Goal: Task Accomplishment & Management: Manage account settings

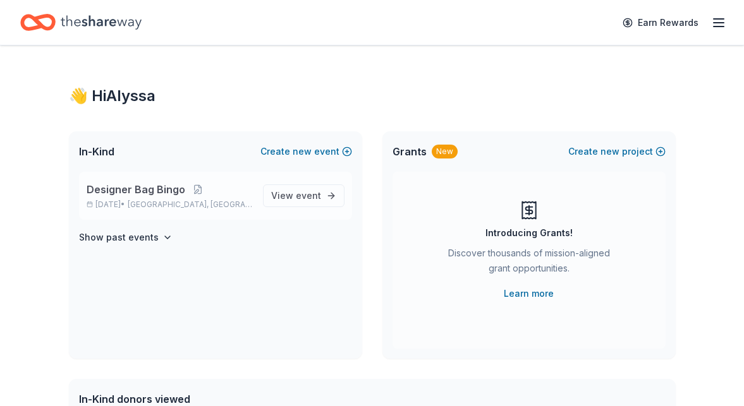
click at [135, 188] on span "Designer Bag Bingo" at bounding box center [136, 189] width 99 height 15
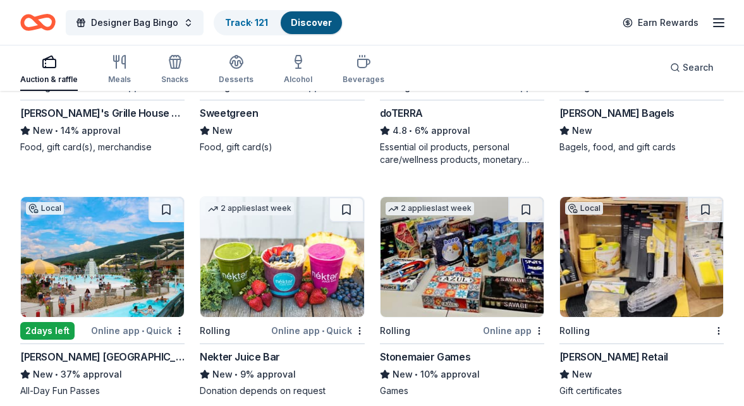
scroll to position [2703, 0]
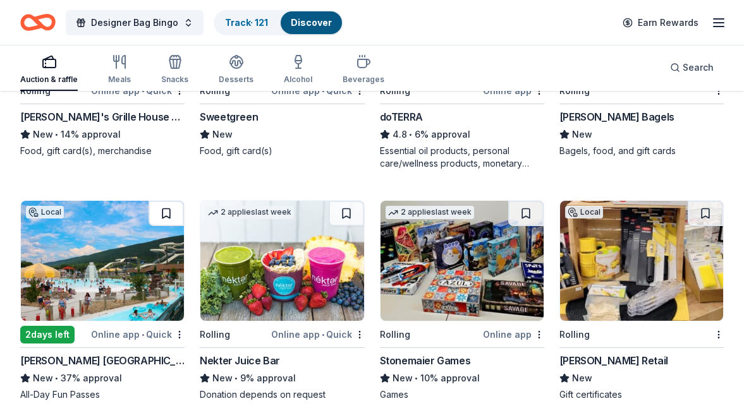
click at [157, 208] on button at bounding box center [166, 213] width 35 height 25
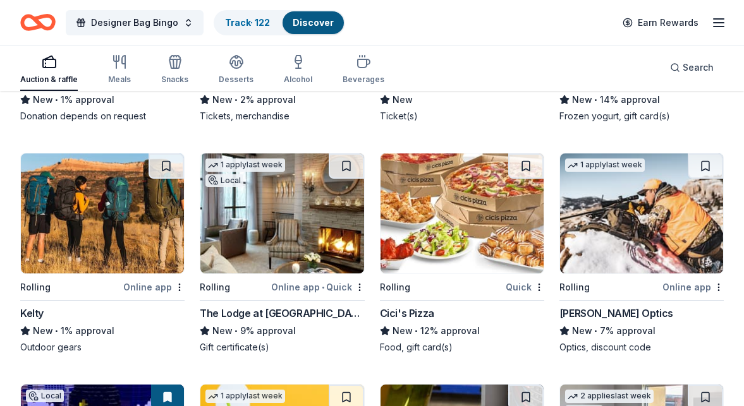
scroll to position [4852, 0]
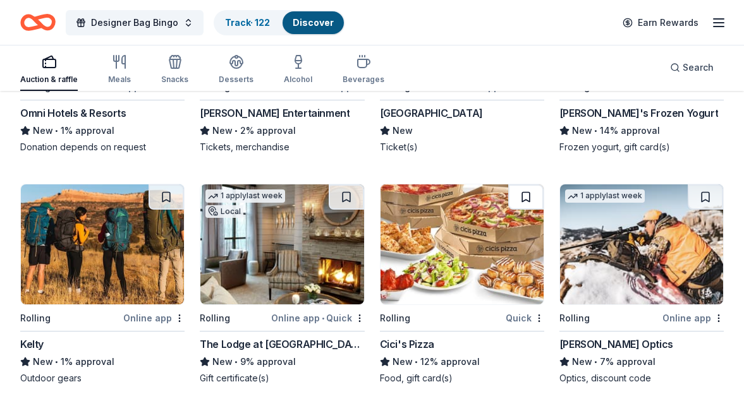
click at [516, 200] on button at bounding box center [525, 197] width 35 height 25
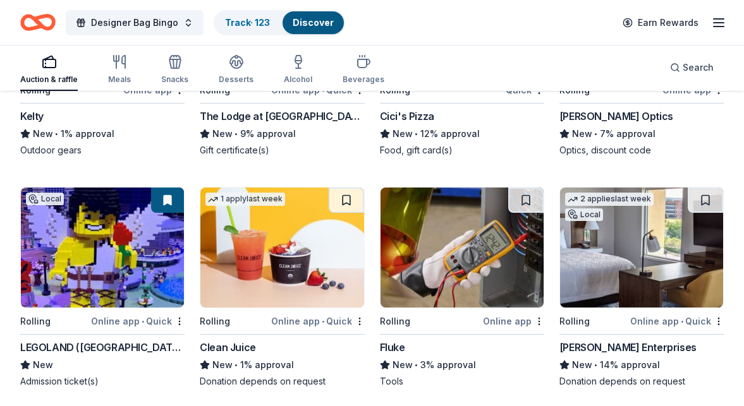
scroll to position [5104, 0]
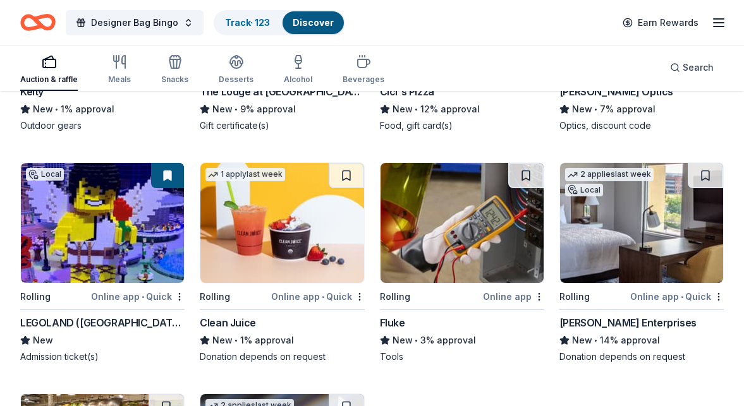
click at [167, 176] on button at bounding box center [167, 175] width 33 height 25
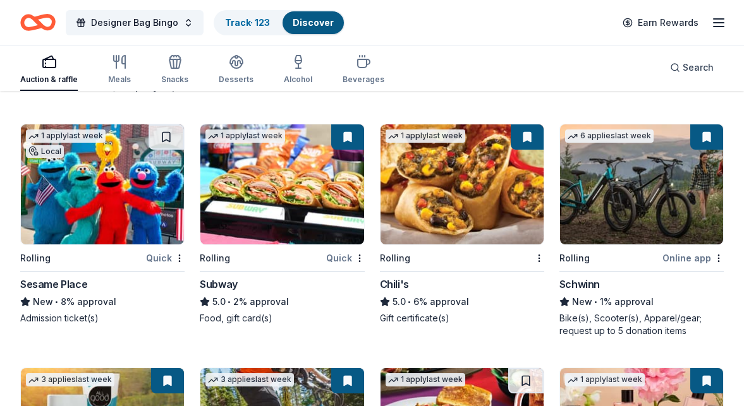
scroll to position [7266, 0]
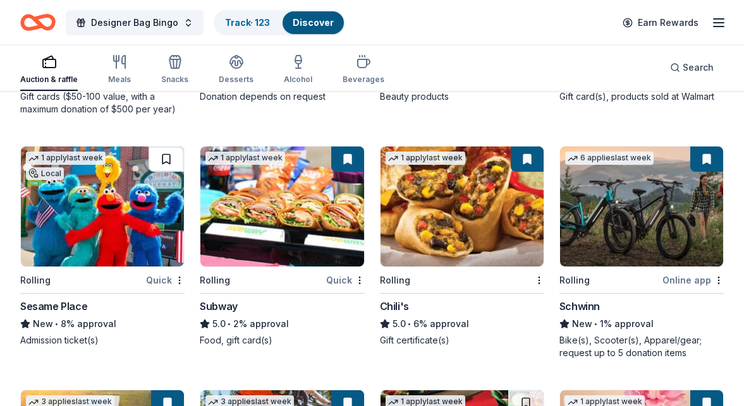
click at [171, 167] on button at bounding box center [166, 159] width 35 height 25
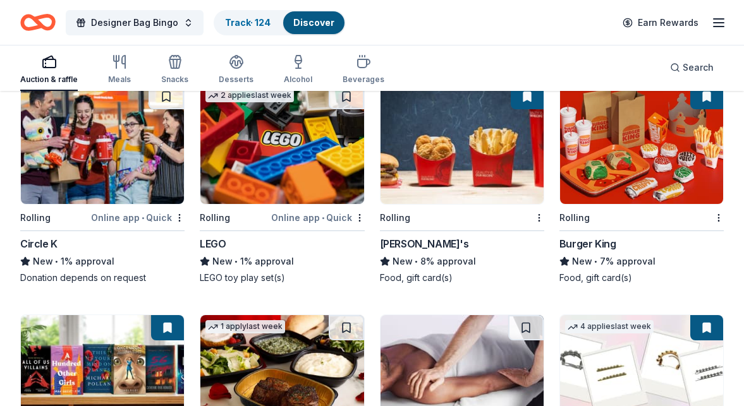
scroll to position [9205, 0]
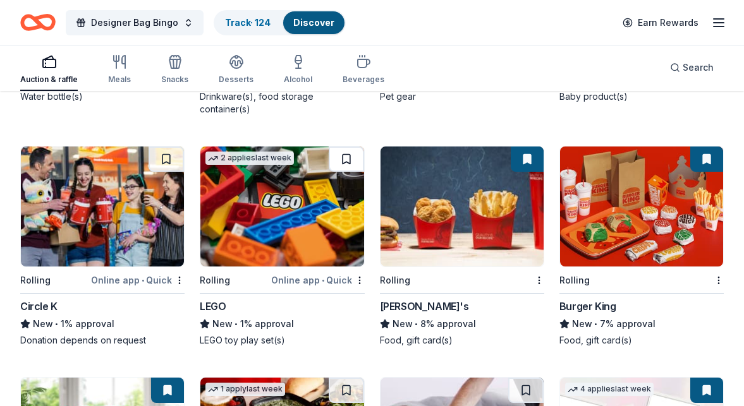
click at [343, 159] on button at bounding box center [346, 159] width 35 height 25
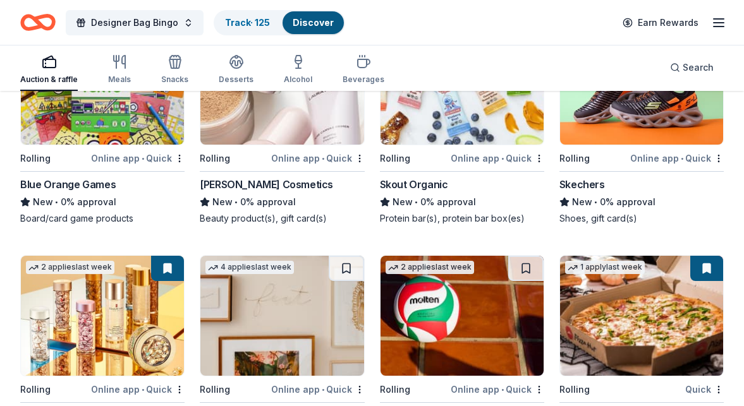
scroll to position [9948, 0]
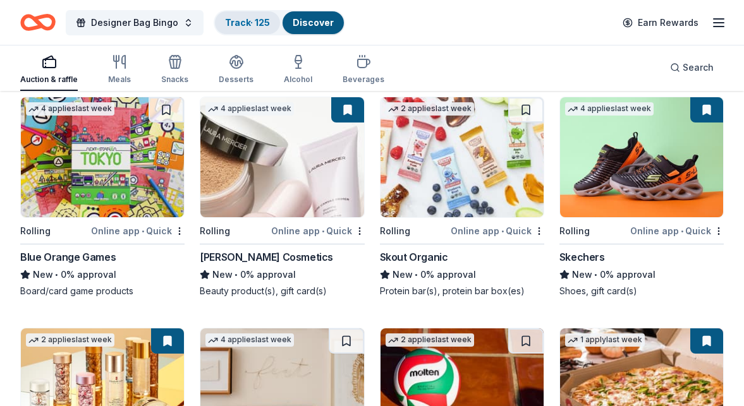
click at [246, 22] on link "Track · 125" at bounding box center [247, 22] width 45 height 11
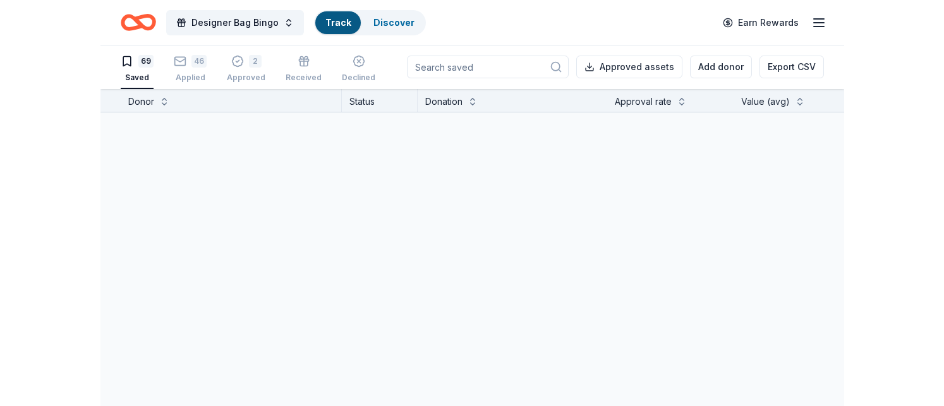
scroll to position [1, 0]
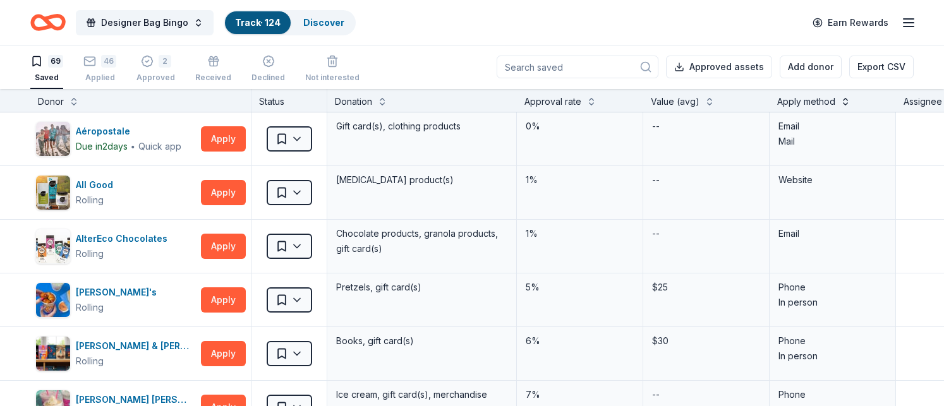
click at [743, 99] on button at bounding box center [846, 100] width 10 height 13
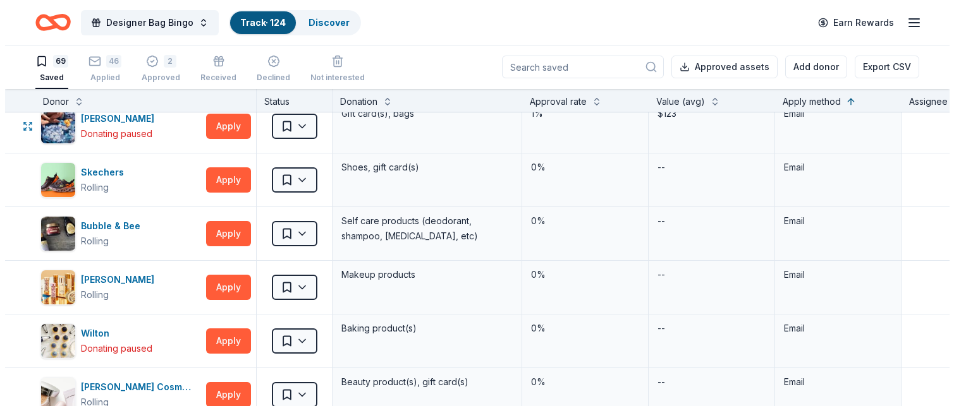
scroll to position [1454, 0]
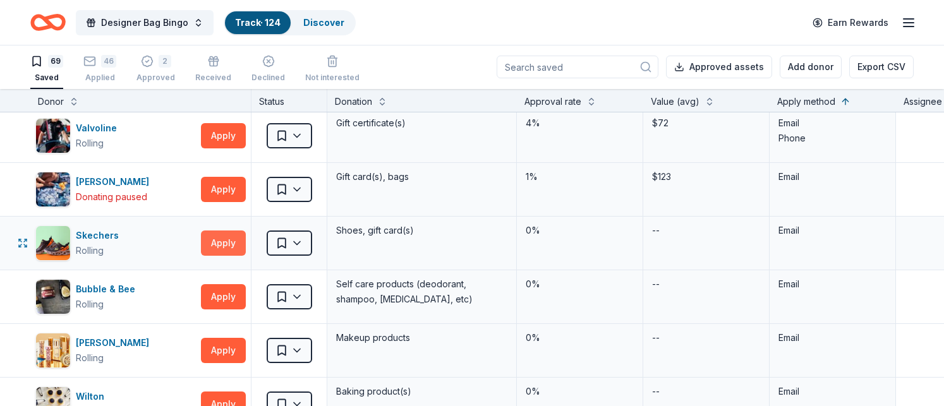
click at [229, 243] on button "Apply" at bounding box center [223, 243] width 45 height 25
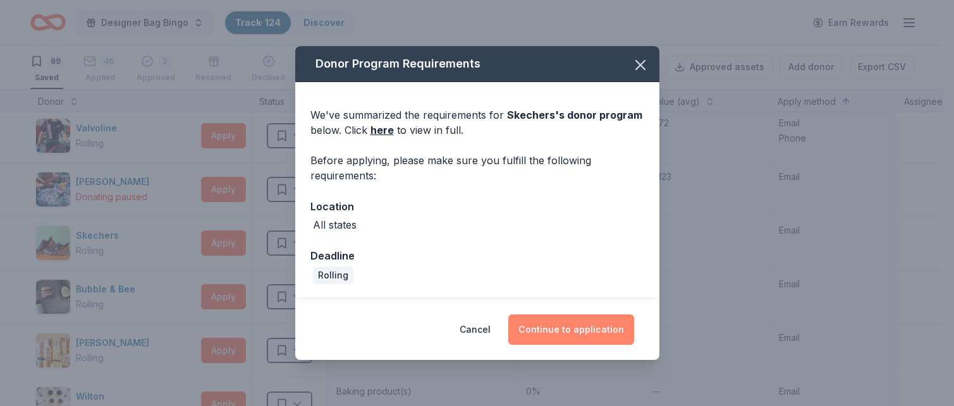
click at [600, 327] on button "Continue to application" at bounding box center [571, 330] width 126 height 30
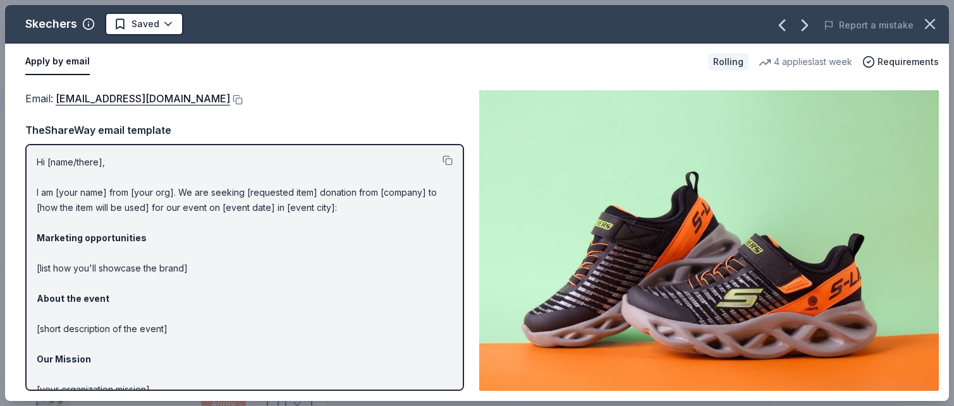
scroll to position [0, 0]
click at [38, 164] on p "Hi [name/there], I am [your name] from [your org]. We are seeking [requested it…" at bounding box center [245, 314] width 416 height 319
drag, startPoint x: 39, startPoint y: 162, endPoint x: 171, endPoint y: 219, distance: 144.4
click at [171, 219] on p "Hi [name/there], I am [your name] from [your org]. We are seeking [requested it…" at bounding box center [245, 314] width 416 height 319
click at [442, 162] on button at bounding box center [447, 161] width 10 height 10
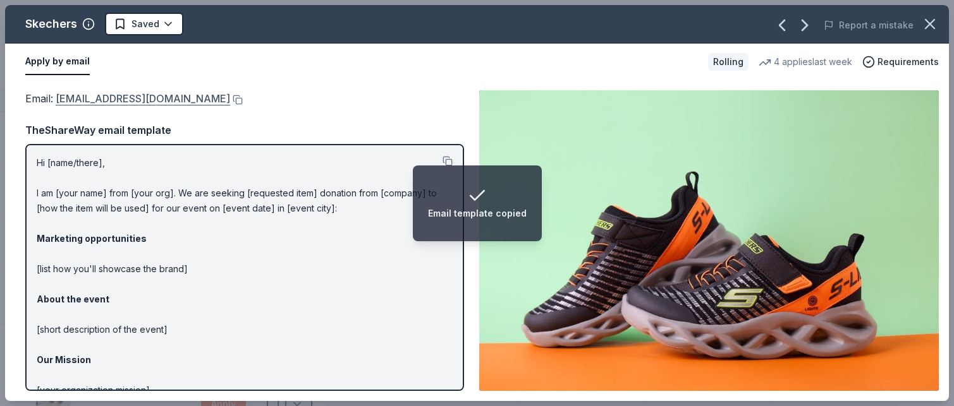
click at [162, 95] on link "[EMAIL_ADDRESS][DOMAIN_NAME]" at bounding box center [143, 98] width 174 height 16
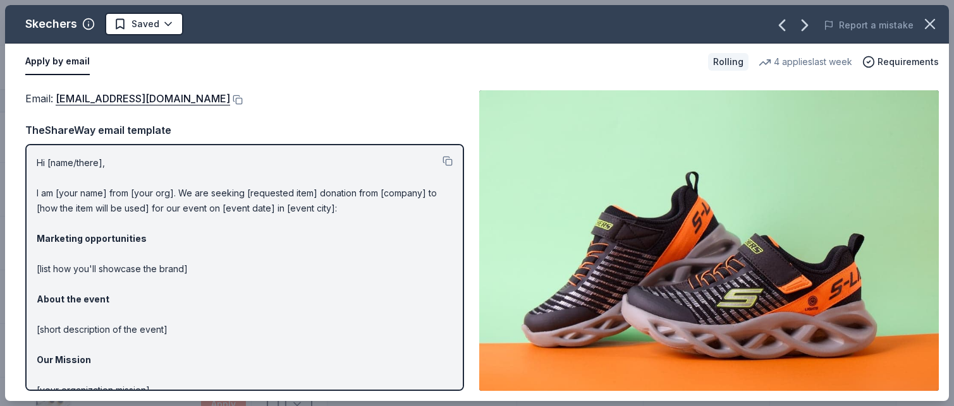
click at [394, 323] on p "Hi [name/there], I am [your name] from [your org]. We are seeking [requested it…" at bounding box center [245, 314] width 416 height 319
click at [230, 98] on button at bounding box center [236, 100] width 13 height 10
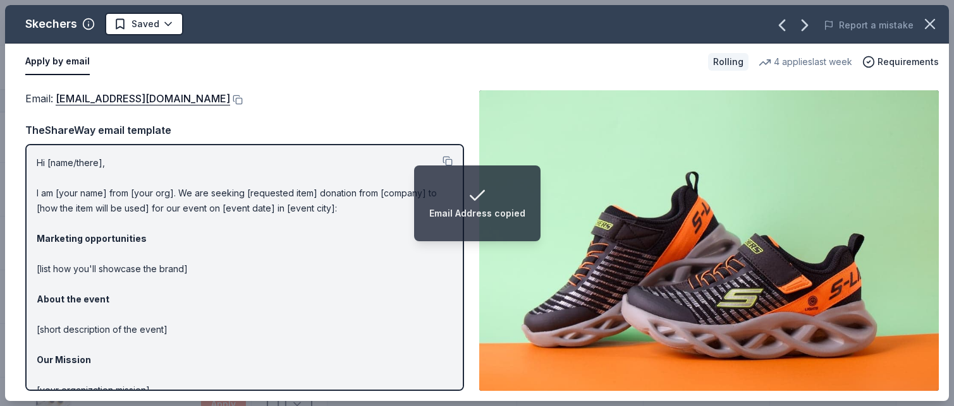
click at [743, 177] on img at bounding box center [708, 240] width 459 height 301
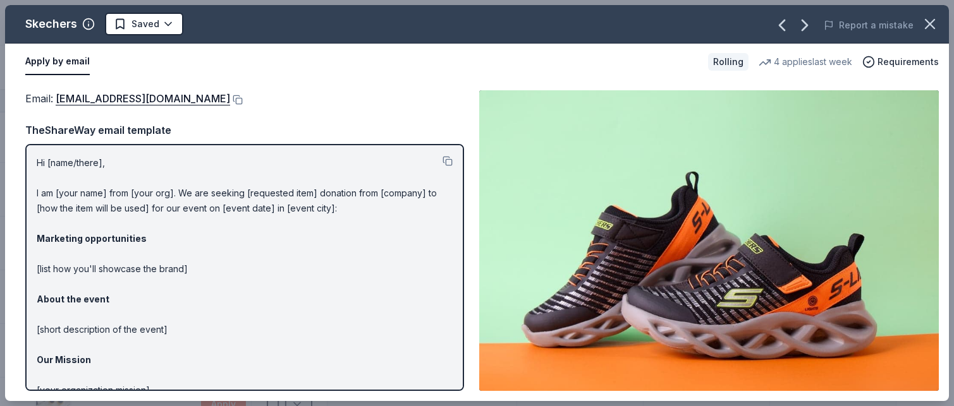
click at [317, 174] on p "Hi [name/there], I am [your name] from [your org]. We are seeking [requested it…" at bounding box center [245, 314] width 416 height 319
click at [442, 159] on button at bounding box center [447, 161] width 10 height 10
click at [743, 85] on div "Email : [EMAIL_ADDRESS][DOMAIN_NAME] Email : [EMAIL_ADDRESS][DOMAIN_NAME] TheSh…" at bounding box center [477, 240] width 944 height 321
click at [167, 26] on html "Designer Bag Bingo Track · 124 Discover Earn Rewards 69 Saved 46 Applied 2 Appr…" at bounding box center [477, 203] width 954 height 406
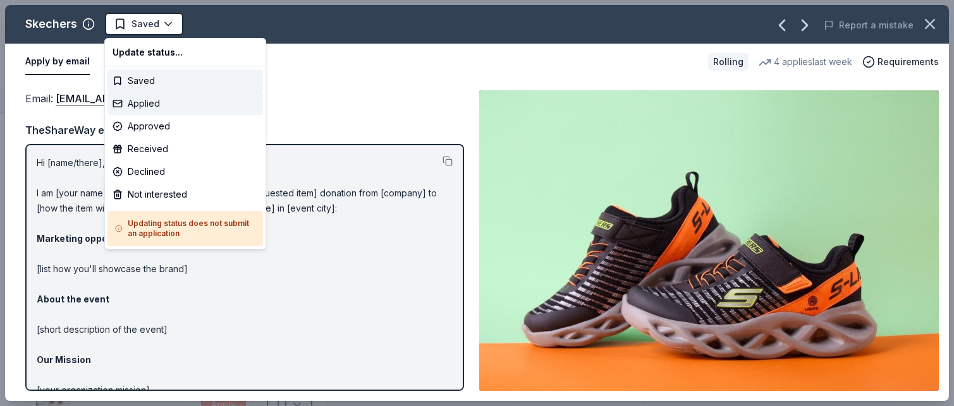
click at [149, 111] on div "Applied" at bounding box center [184, 103] width 155 height 23
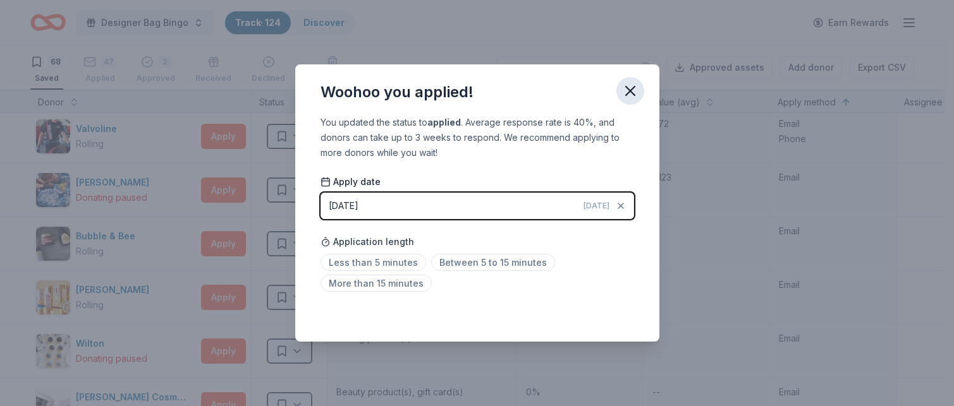
click at [631, 89] on icon "button" at bounding box center [630, 91] width 9 height 9
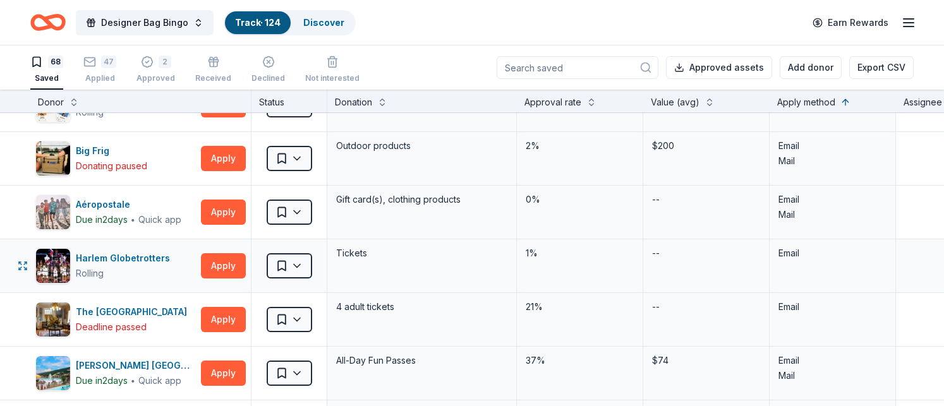
scroll to position [2086, 0]
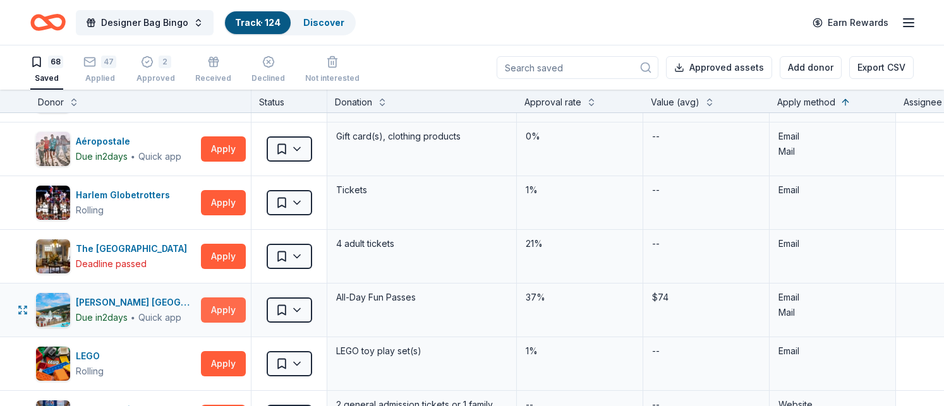
click at [219, 305] on button "Apply" at bounding box center [223, 310] width 45 height 25
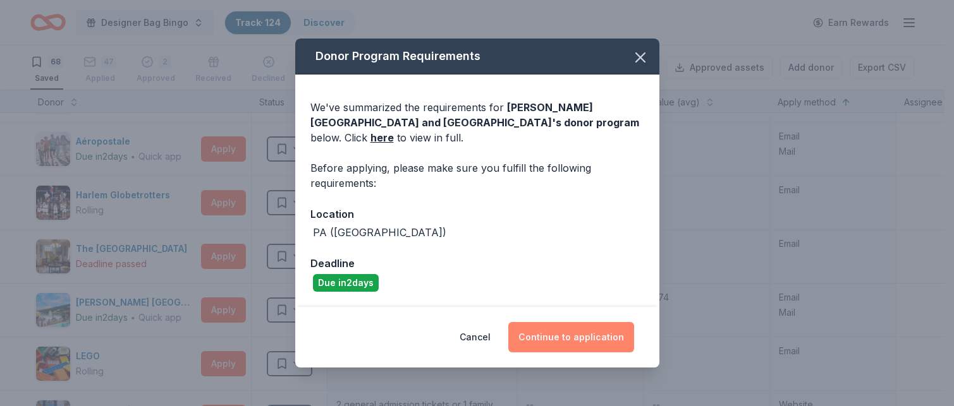
click at [554, 337] on button "Continue to application" at bounding box center [571, 337] width 126 height 30
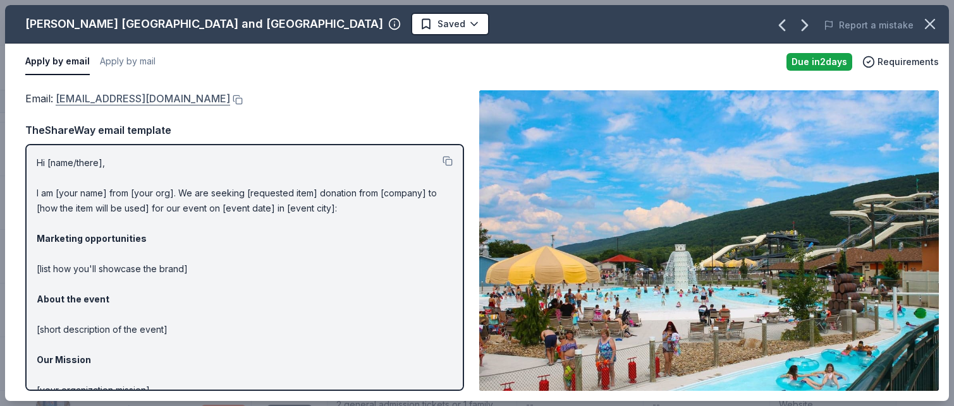
click at [162, 101] on link "[EMAIL_ADDRESS][DOMAIN_NAME]" at bounding box center [143, 98] width 174 height 16
click at [18, 118] on div "Email : [EMAIL_ADDRESS][DOMAIN_NAME] Email : [EMAIL_ADDRESS][DOMAIN_NAME] TheSh…" at bounding box center [477, 240] width 944 height 321
click at [230, 101] on button at bounding box center [236, 100] width 13 height 10
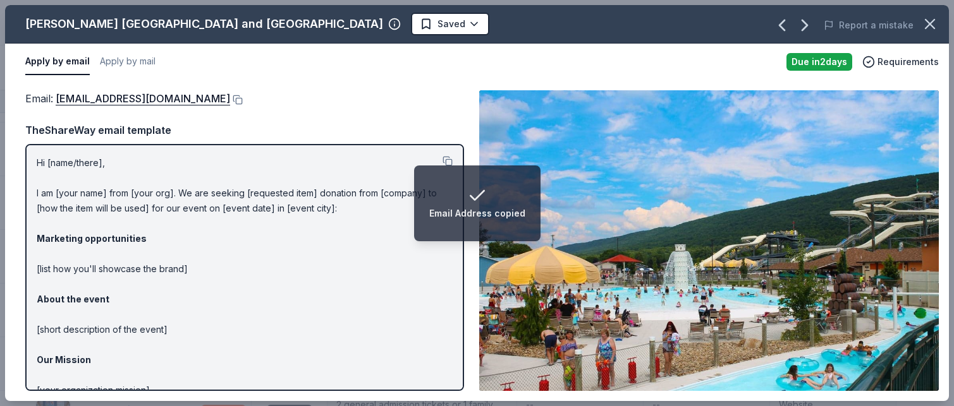
click at [243, 112] on div "Email : [EMAIL_ADDRESS][DOMAIN_NAME] TheShareWay email template Hi [name/there]…" at bounding box center [244, 240] width 439 height 301
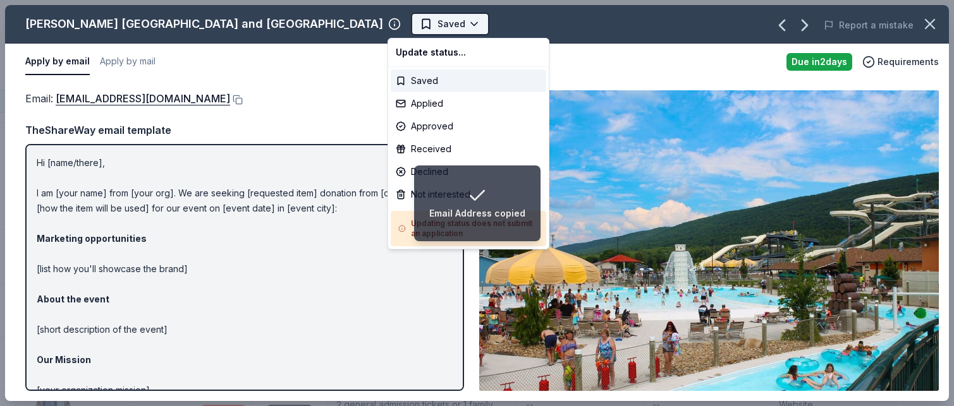
click at [451, 21] on html "Email Address copied Designer Bag Bingo Track · 124 Discover Earn Rewards 68 Sa…" at bounding box center [477, 203] width 954 height 406
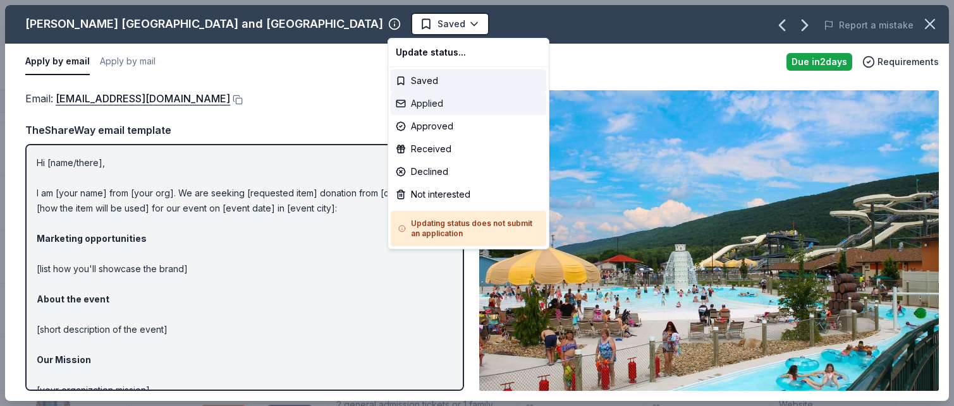
click at [419, 106] on div "Applied" at bounding box center [468, 103] width 155 height 23
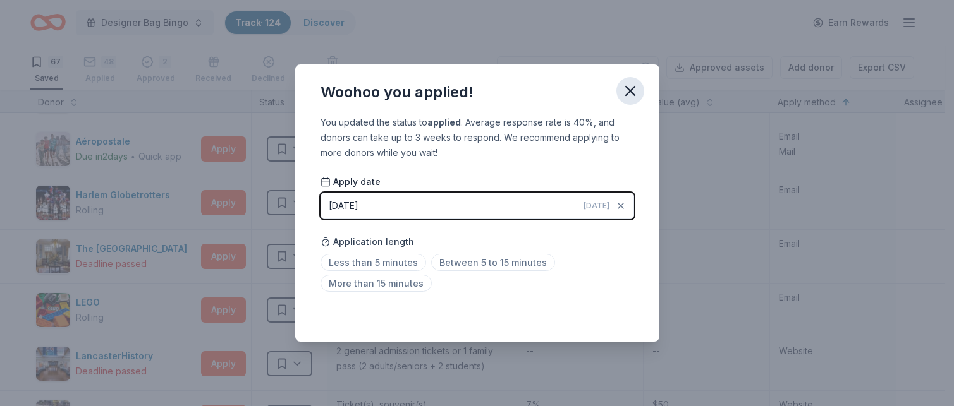
click at [626, 85] on icon "button" at bounding box center [630, 91] width 18 height 18
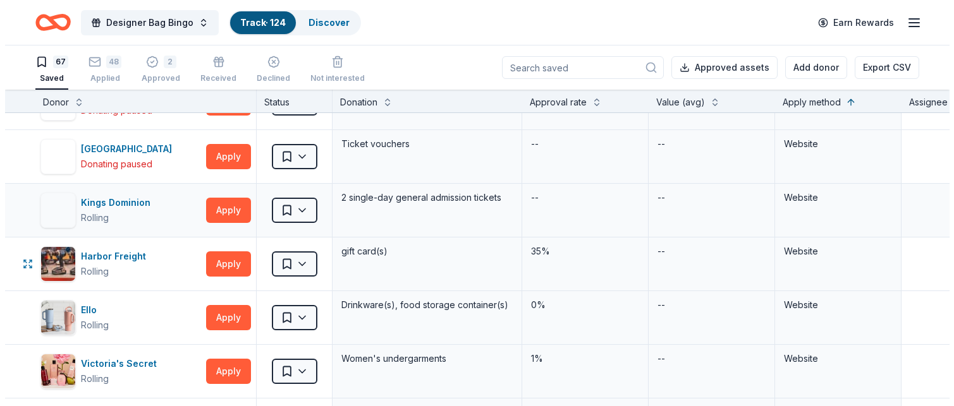
scroll to position [2528, 0]
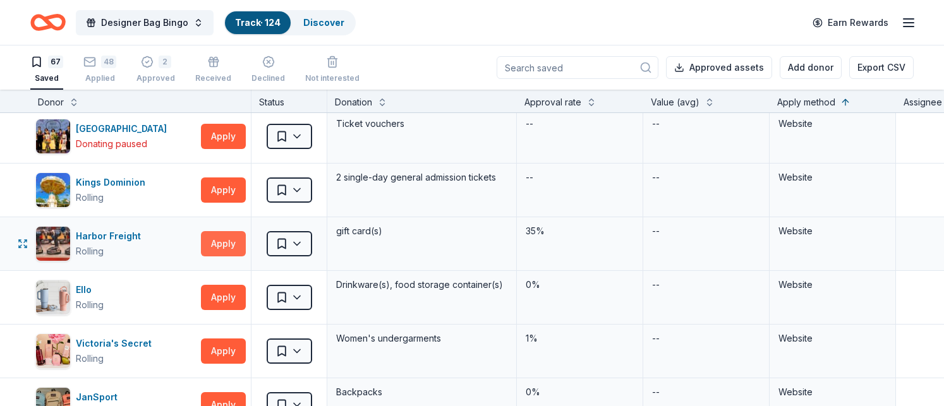
click at [214, 243] on button "Apply" at bounding box center [223, 243] width 45 height 25
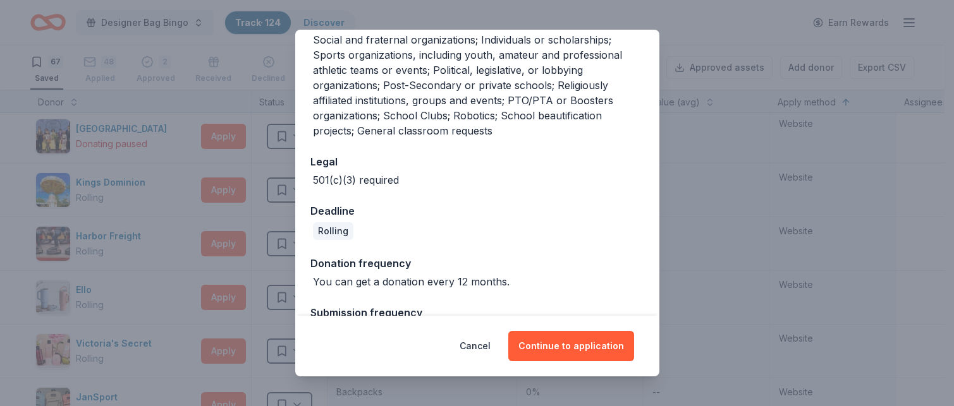
scroll to position [339, 0]
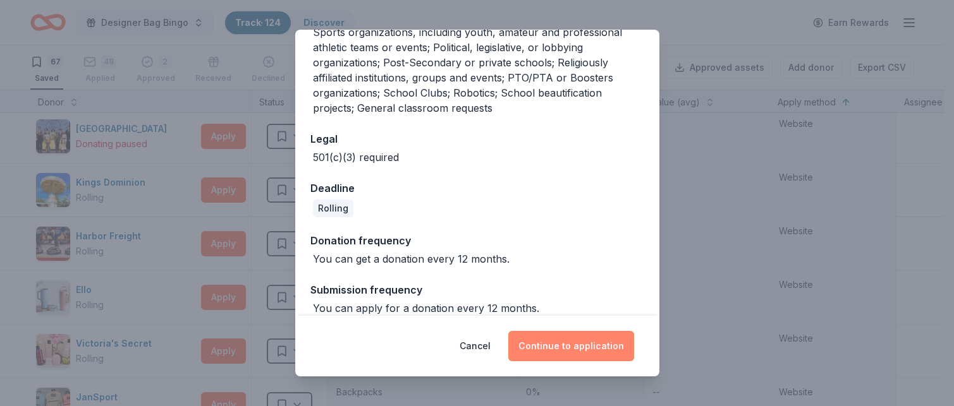
click at [566, 344] on button "Continue to application" at bounding box center [571, 346] width 126 height 30
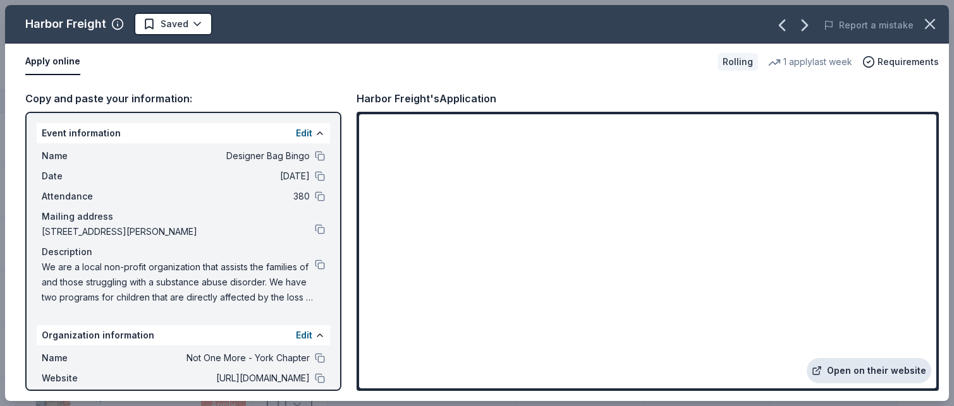
click at [743, 365] on link "Open on their website" at bounding box center [868, 370] width 124 height 25
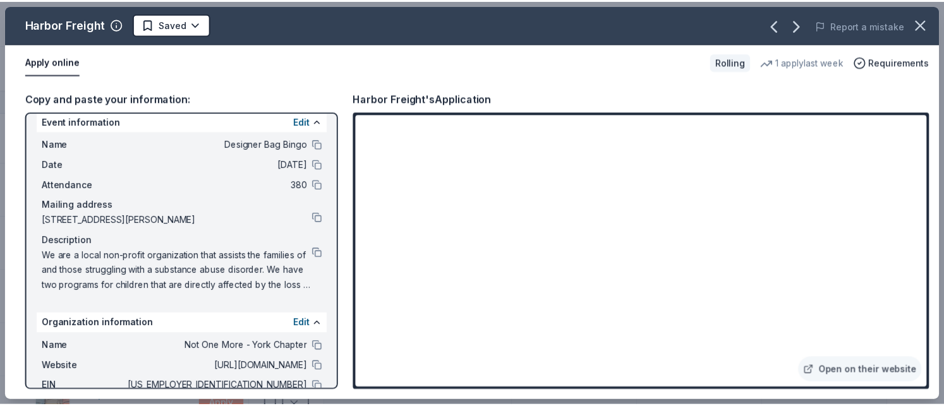
scroll to position [0, 0]
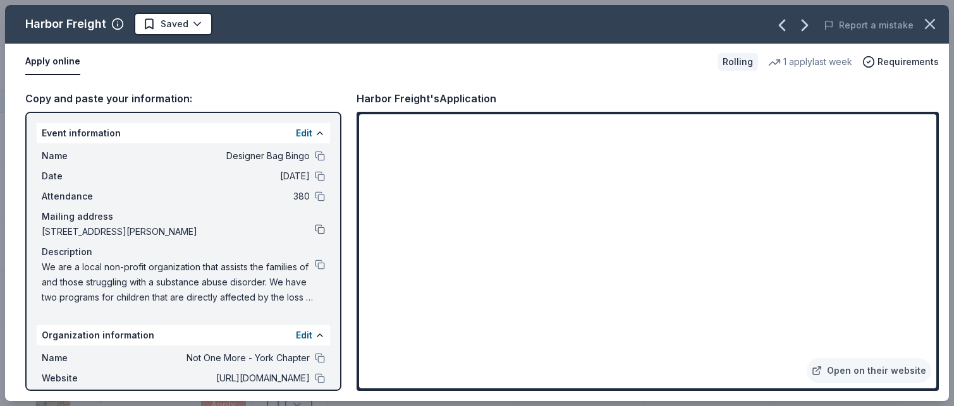
click at [315, 231] on button at bounding box center [320, 229] width 10 height 10
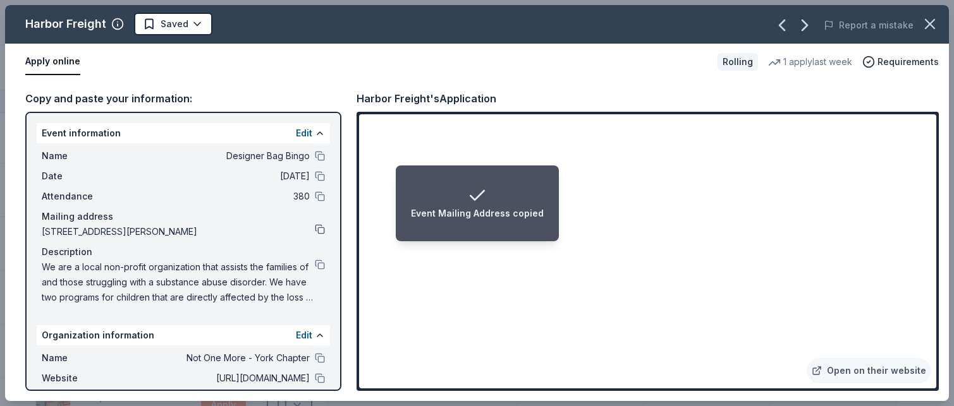
click at [315, 226] on button at bounding box center [320, 229] width 10 height 10
click at [178, 233] on span "[STREET_ADDRESS][PERSON_NAME]" at bounding box center [178, 231] width 273 height 15
click at [743, 27] on icon "button" at bounding box center [930, 24] width 18 height 18
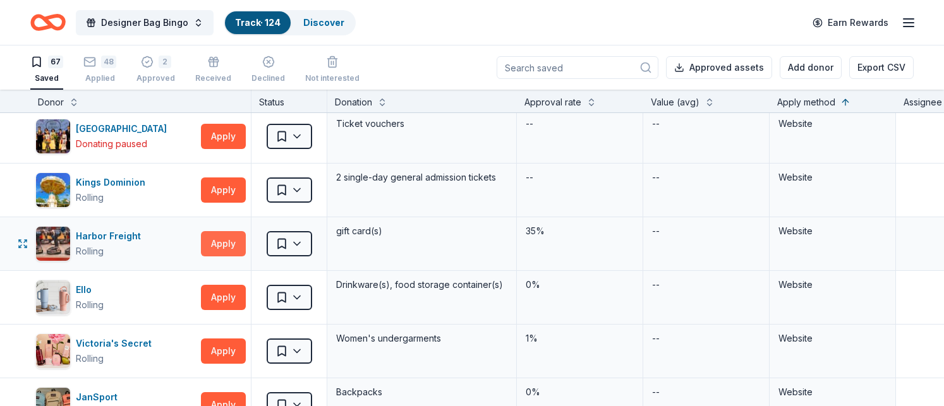
click at [214, 247] on button "Apply" at bounding box center [223, 243] width 45 height 25
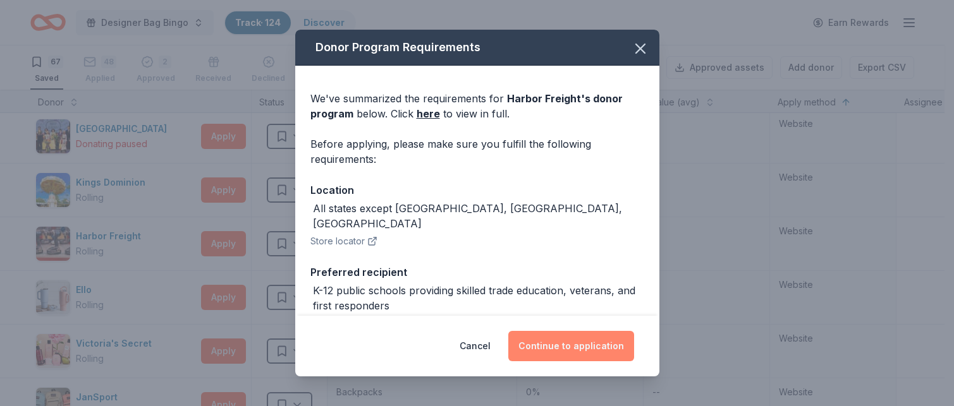
click at [580, 346] on button "Continue to application" at bounding box center [571, 346] width 126 height 30
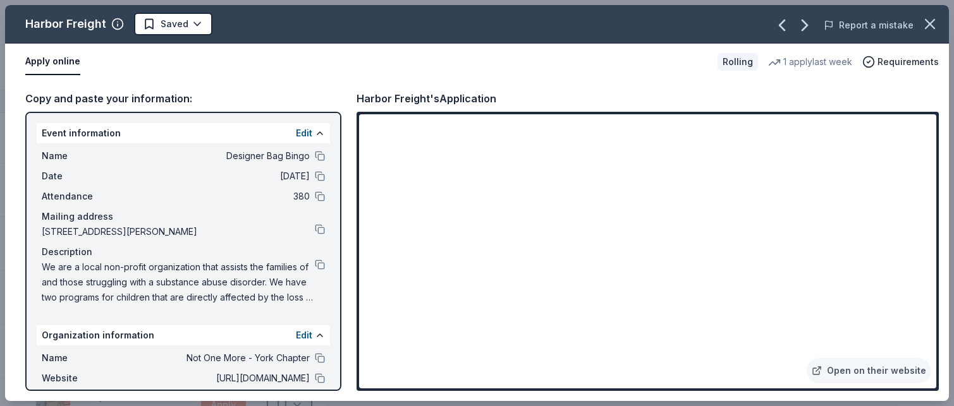
click at [743, 23] on button "Report a mistake" at bounding box center [868, 25] width 90 height 15
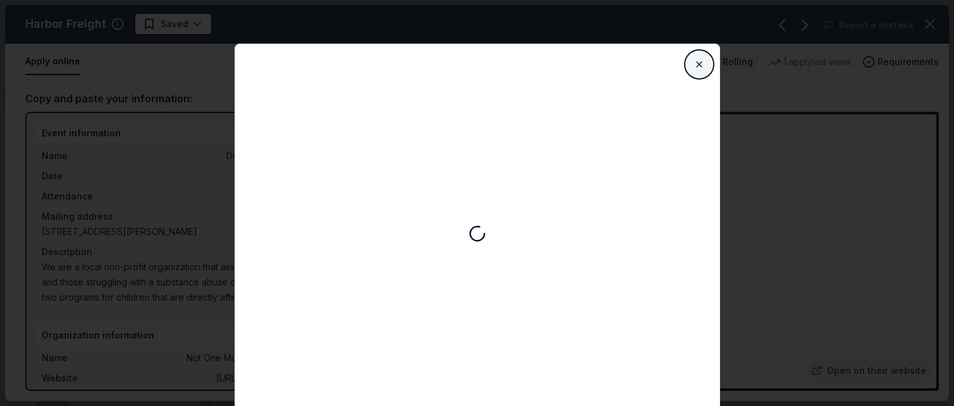
click at [691, 66] on button "Close" at bounding box center [698, 64] width 25 height 25
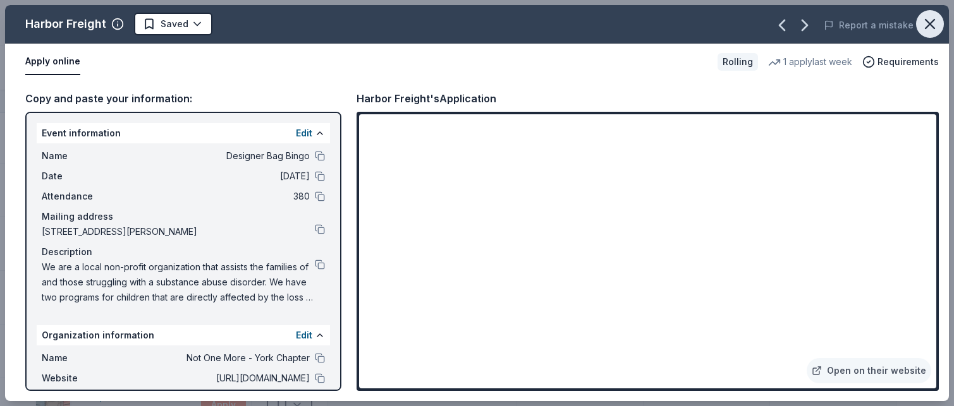
click at [743, 23] on icon "button" at bounding box center [929, 24] width 9 height 9
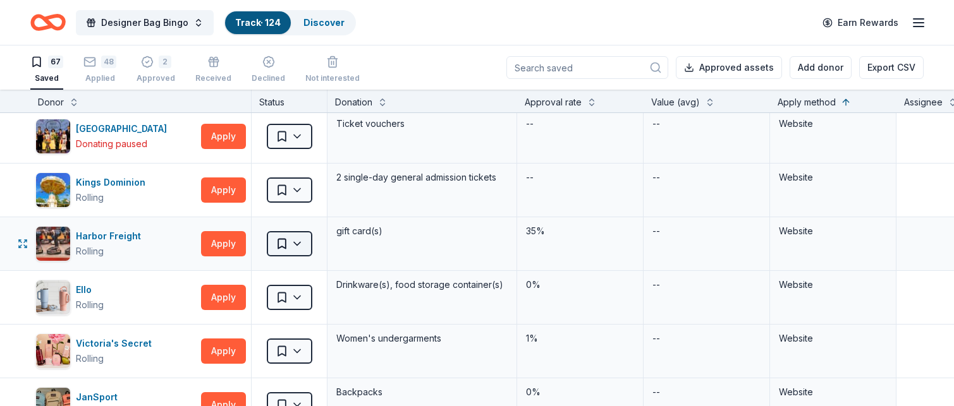
click at [300, 243] on html "Designer Bag Bingo Track · 124 Discover Earn Rewards 67 Saved 48 Applied 2 Appr…" at bounding box center [477, 203] width 954 height 406
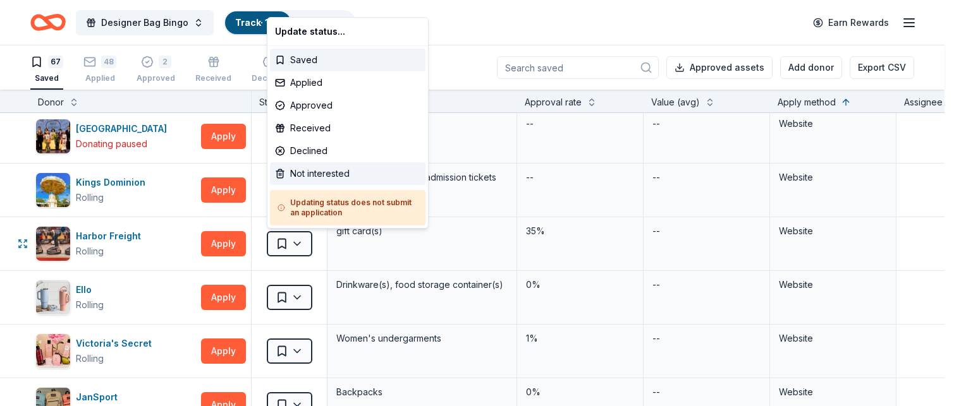
click at [302, 169] on div "Not interested" at bounding box center [347, 173] width 155 height 23
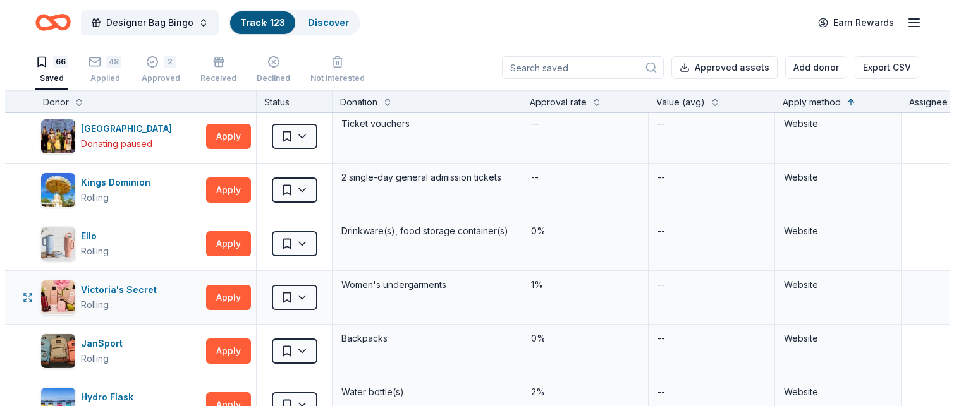
scroll to position [2591, 0]
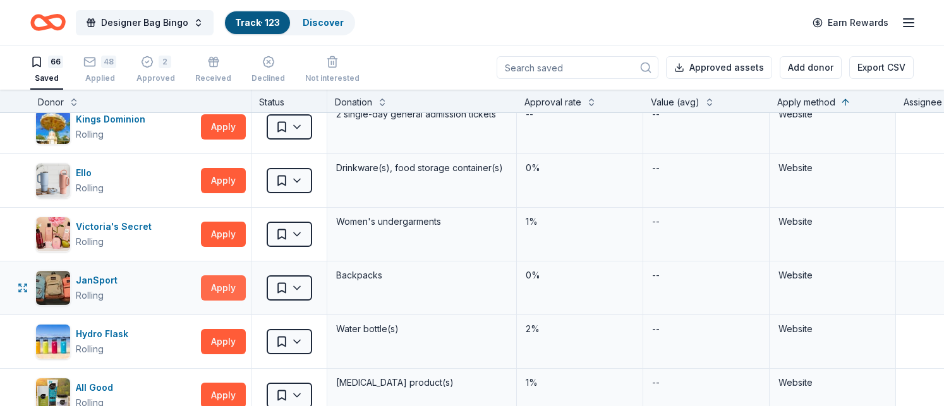
click at [238, 286] on button "Apply" at bounding box center [223, 288] width 45 height 25
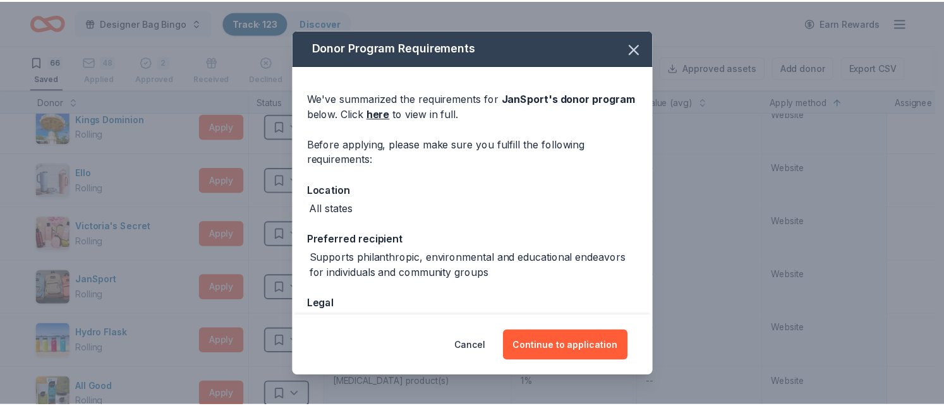
scroll to position [82, 0]
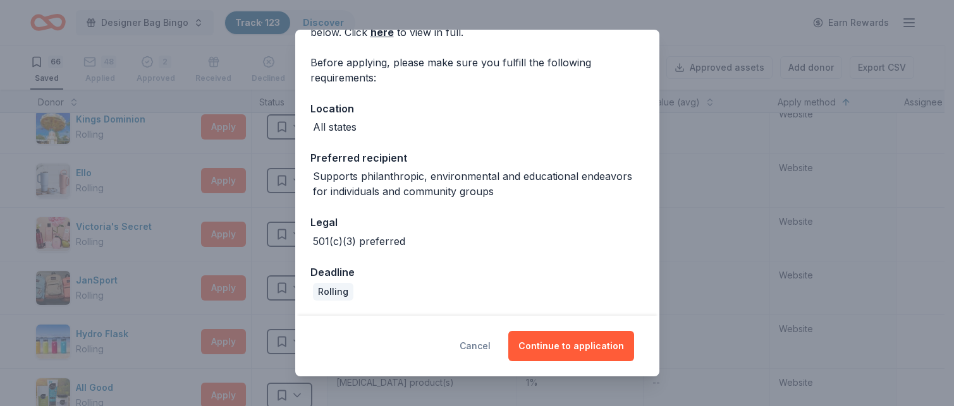
click at [473, 346] on button "Cancel" at bounding box center [474, 346] width 31 height 30
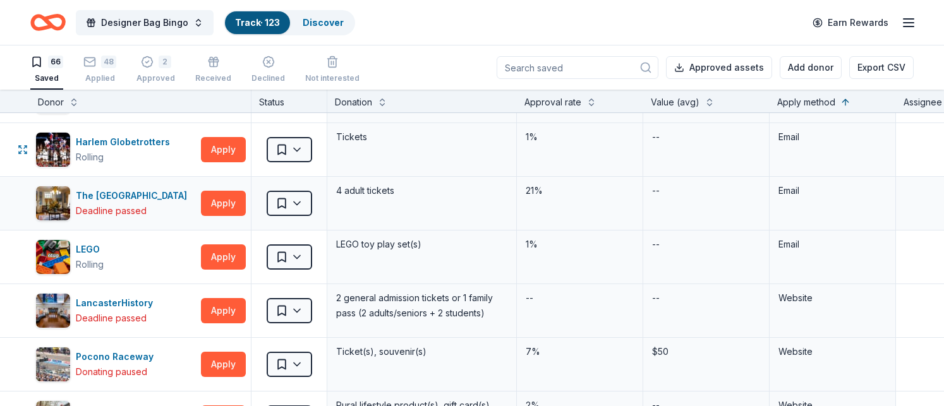
scroll to position [1982, 0]
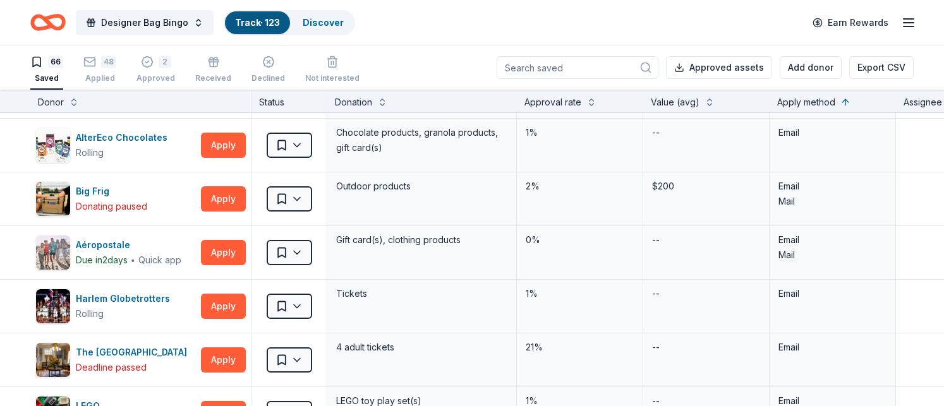
click at [588, 109] on div "Approval rate" at bounding box center [580, 102] width 111 height 15
click at [590, 105] on button at bounding box center [591, 101] width 10 height 13
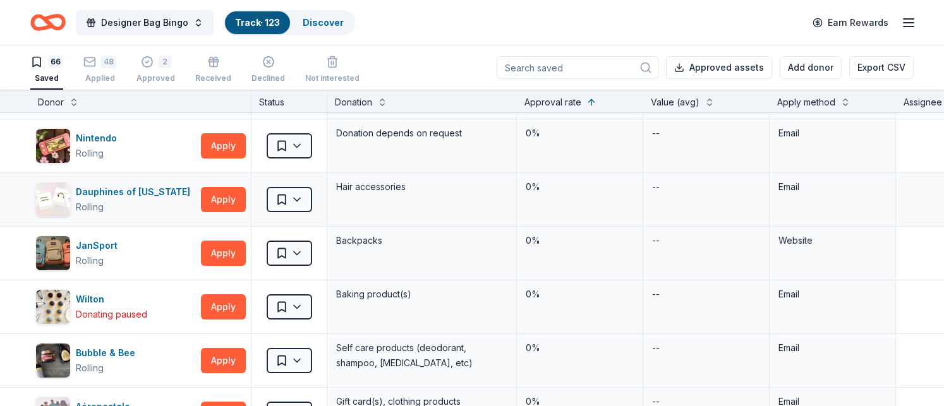
scroll to position [276, 0]
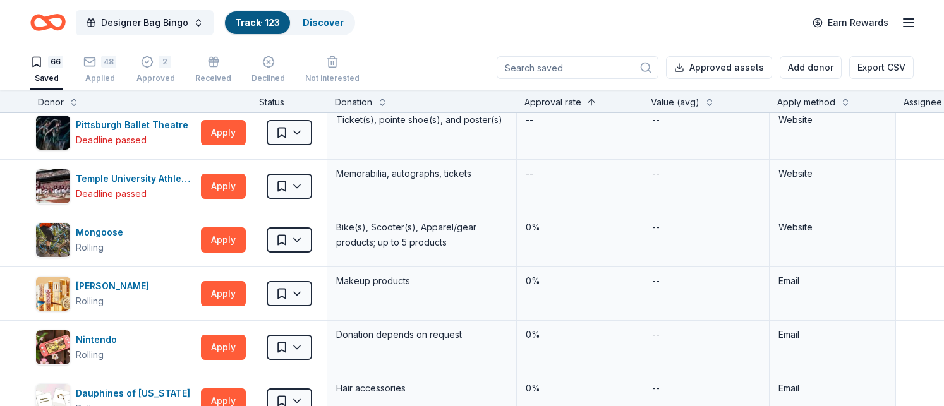
click at [592, 103] on button at bounding box center [591, 101] width 10 height 13
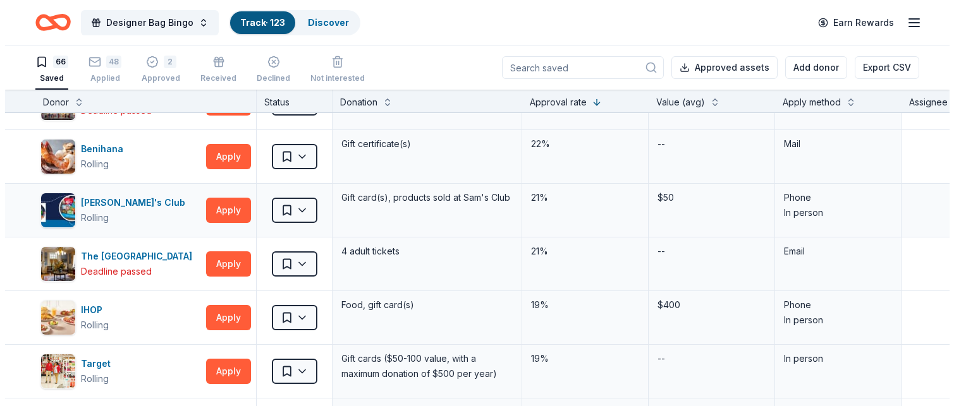
scroll to position [0, 0]
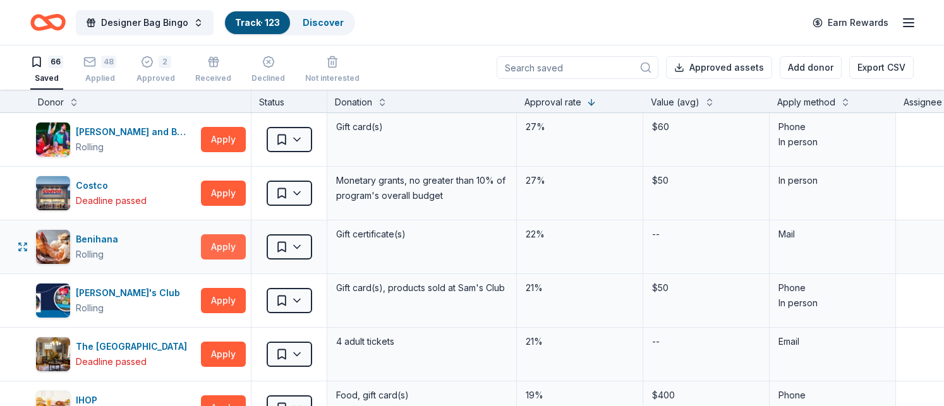
click at [228, 247] on button "Apply" at bounding box center [223, 246] width 45 height 25
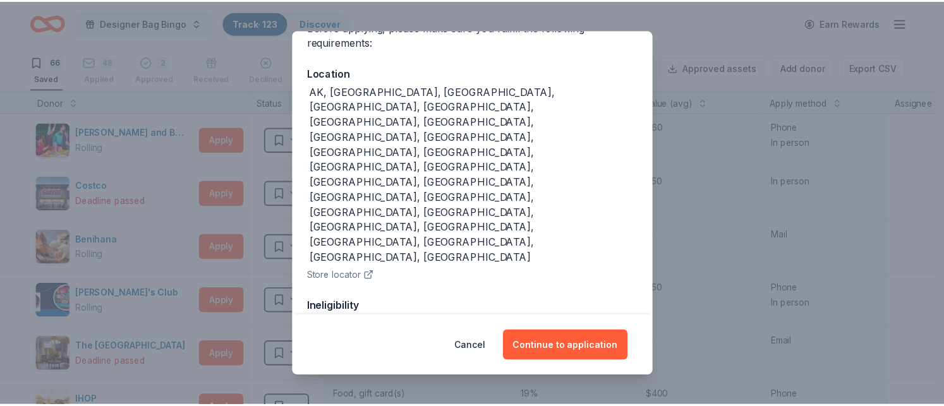
scroll to position [130, 0]
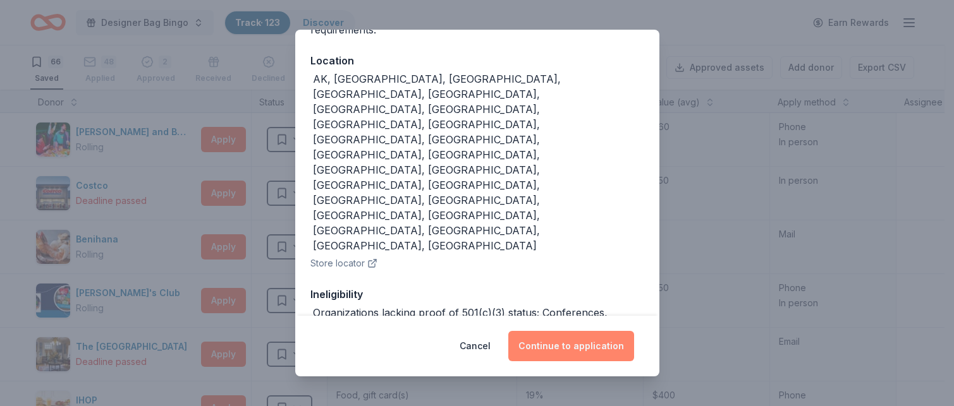
click at [556, 343] on button "Continue to application" at bounding box center [571, 346] width 126 height 30
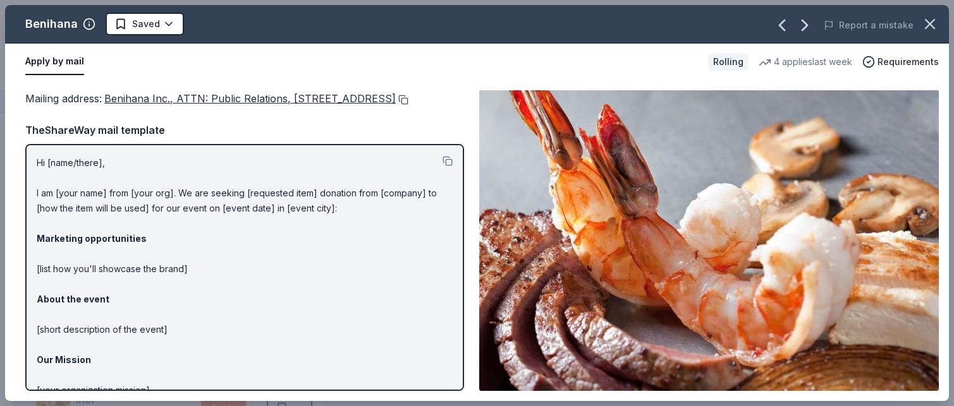
click at [396, 105] on button at bounding box center [402, 100] width 13 height 10
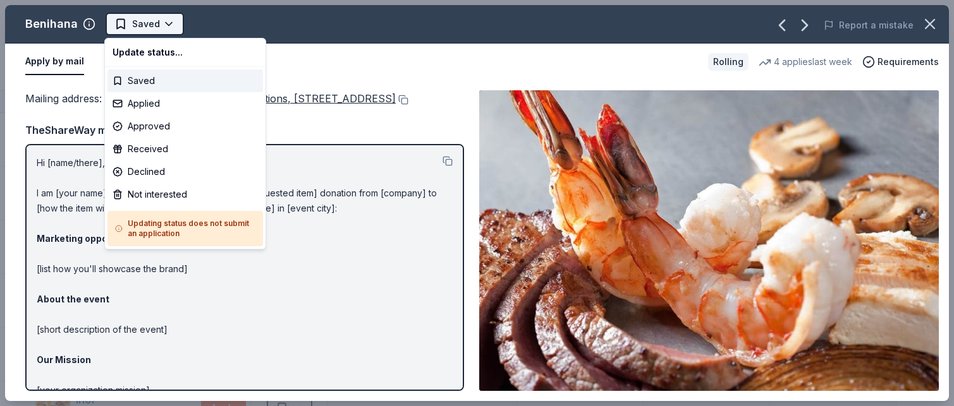
click at [160, 30] on html "Designer Bag Bingo Track · 123 Discover Earn Rewards 66 Saved 48 Applied 2 Appr…" at bounding box center [477, 203] width 954 height 406
click at [157, 104] on div "Applied" at bounding box center [184, 103] width 155 height 23
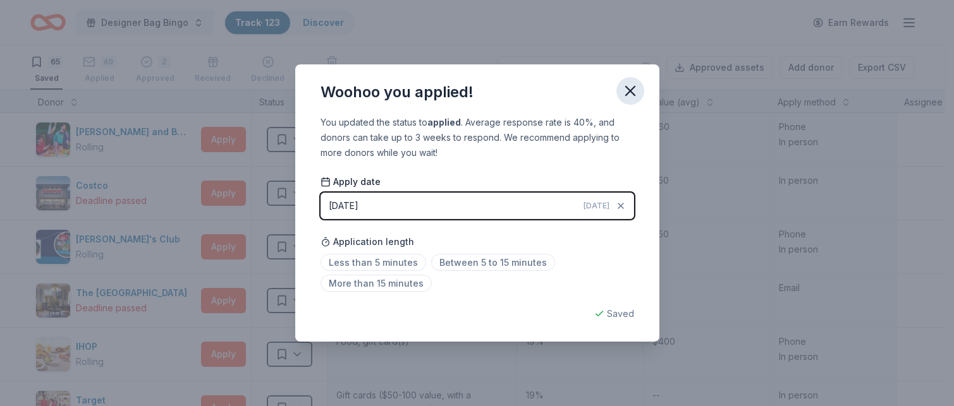
click at [622, 87] on icon "button" at bounding box center [630, 91] width 18 height 18
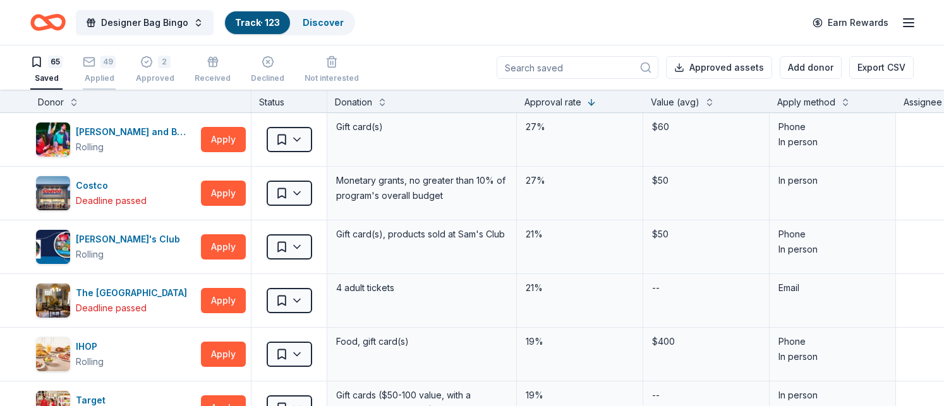
click at [105, 64] on div "49" at bounding box center [107, 62] width 15 height 13
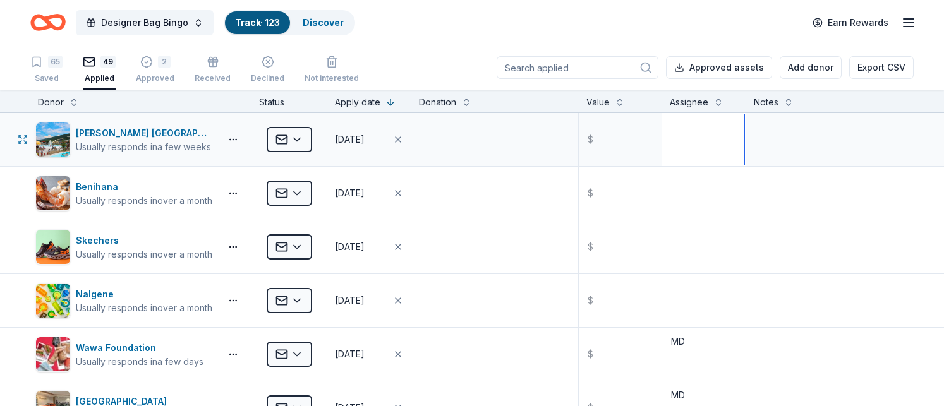
click at [695, 129] on textarea at bounding box center [704, 139] width 81 height 51
type textarea "MD"
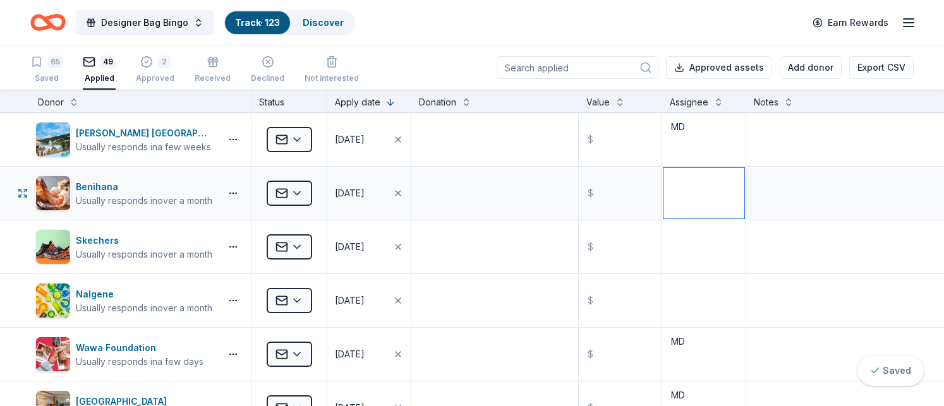
click at [700, 203] on textarea at bounding box center [704, 193] width 81 height 51
type textarea "MD"
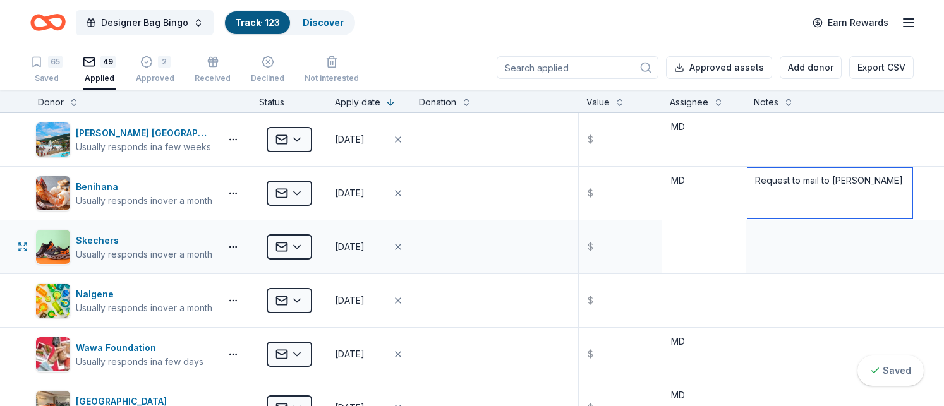
type textarea "Request to mail to [PERSON_NAME]"
click at [689, 250] on textarea at bounding box center [704, 247] width 81 height 51
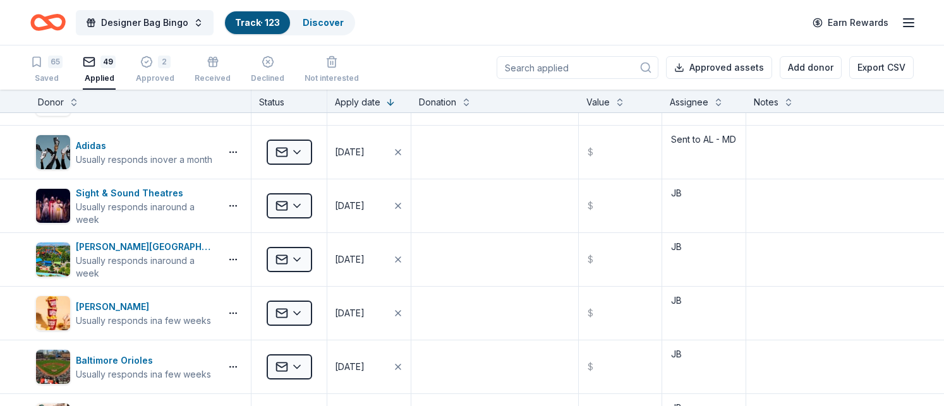
scroll to position [2513, 0]
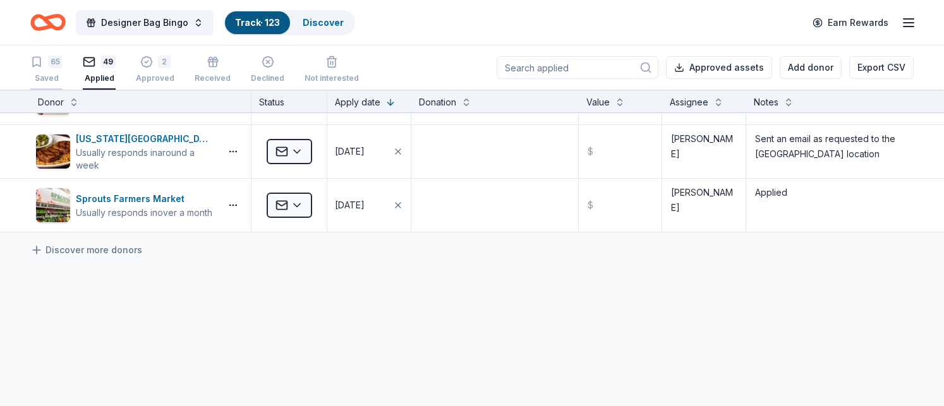
type textarea "MD"
click at [46, 78] on div "Saved" at bounding box center [46, 78] width 32 height 10
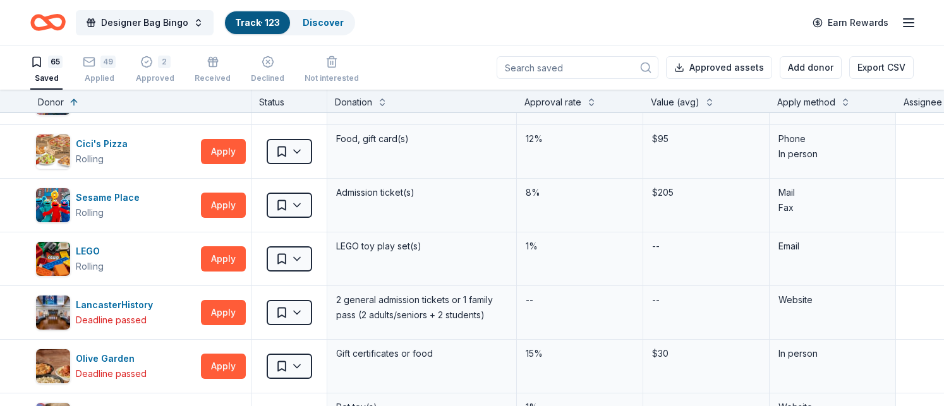
scroll to position [3372, 0]
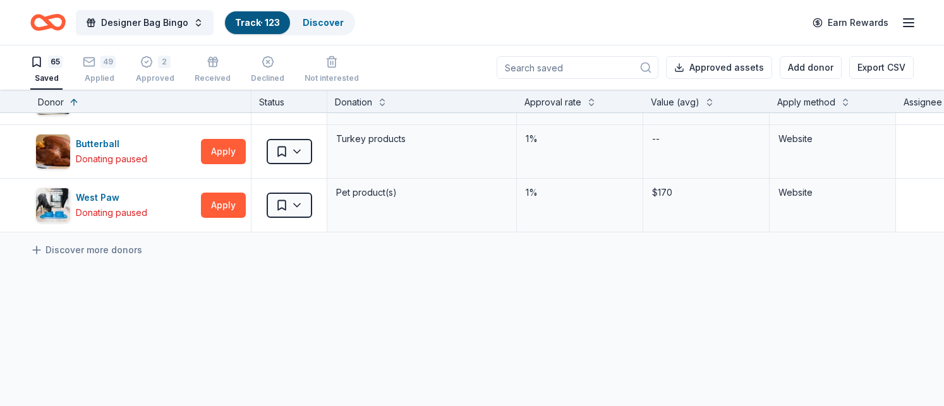
click at [456, 23] on div "Designer Bag Bingo Track · 123 Discover Earn Rewards" at bounding box center [472, 23] width 884 height 30
drag, startPoint x: 490, startPoint y: 257, endPoint x: 494, endPoint y: 241, distance: 16.4
click at [490, 257] on div "Discover more donors" at bounding box center [621, 250] width 1242 height 35
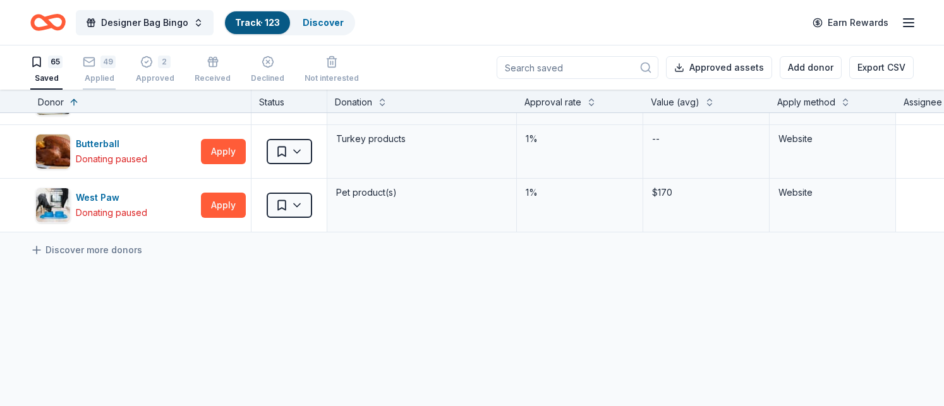
click at [106, 65] on div "49" at bounding box center [107, 62] width 15 height 13
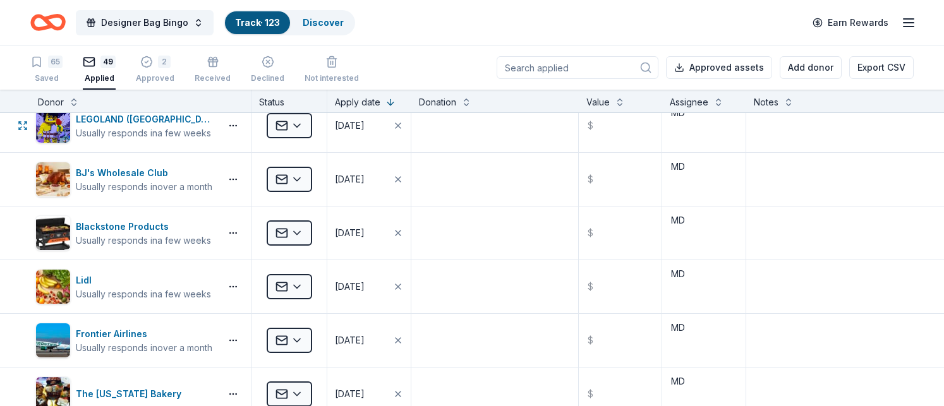
scroll to position [1438, 0]
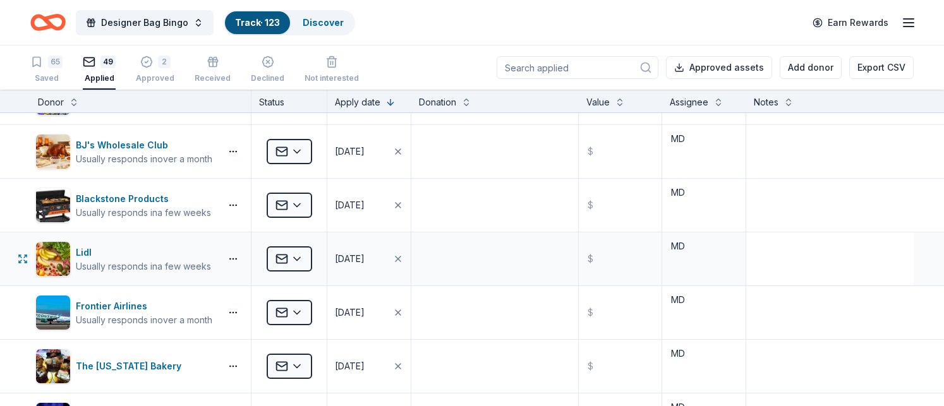
click at [743, 233] on div at bounding box center [829, 259] width 167 height 53
click at [743, 197] on textarea at bounding box center [830, 205] width 165 height 51
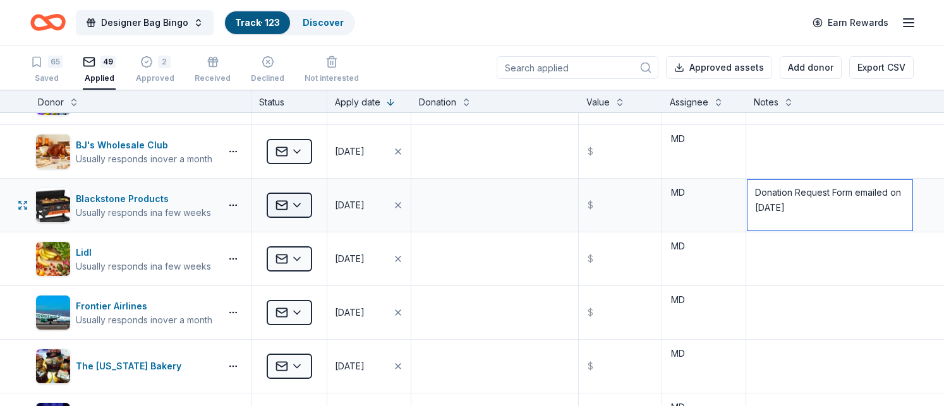
type textarea "Donation Request Form emailed on [DATE]"
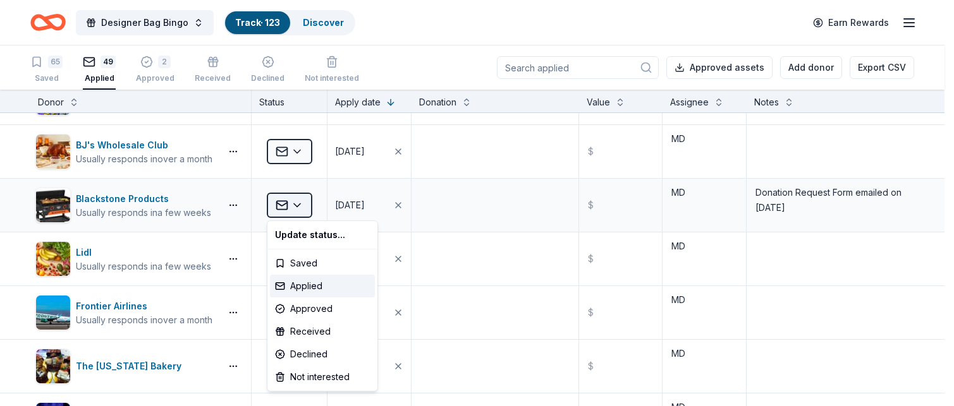
click at [301, 209] on html "Designer Bag Bingo Track · 123 Discover Earn Rewards 65 Saved 49 Applied 2 Appr…" at bounding box center [477, 203] width 954 height 406
click at [490, 191] on html "Designer Bag Bingo Track · 123 Discover Earn Rewards 65 Saved 49 Applied 2 Appr…" at bounding box center [477, 203] width 954 height 406
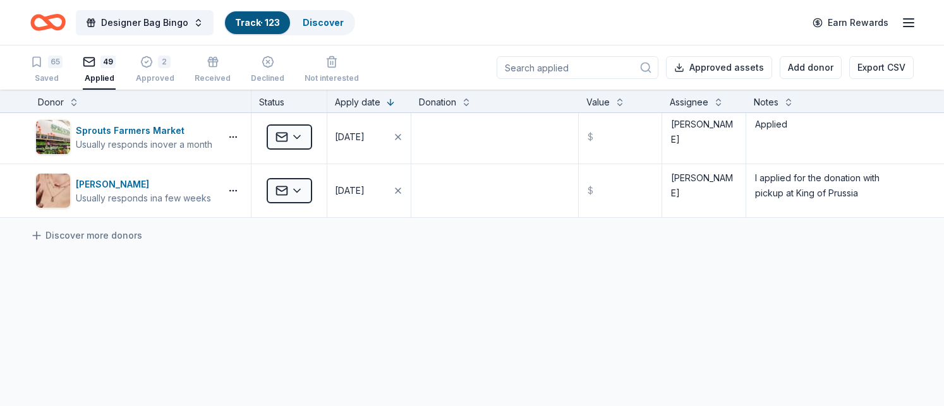
scroll to position [2528, 0]
